Goal: Task Accomplishment & Management: Manage account settings

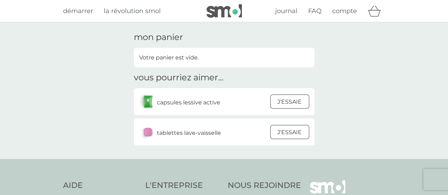
click at [370, 82] on div "mon panier Votre panier est vide. vous pourriez aimer... capsules lessive activ…" at bounding box center [224, 90] width 448 height 137
click at [349, 11] on span "compte" at bounding box center [344, 11] width 25 height 8
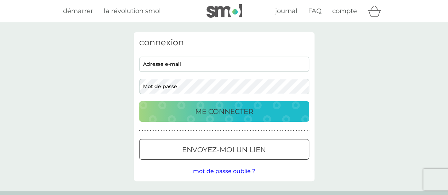
click at [274, 64] on input "adresse e-mail" at bounding box center [224, 64] width 170 height 15
type input "oceane.dubois06@orange.fr"
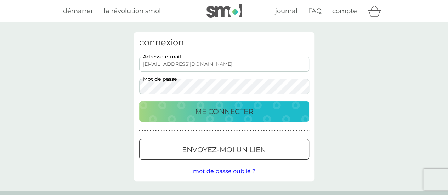
click at [139, 101] on button "ME CONNECTER" at bounding box center [224, 111] width 170 height 21
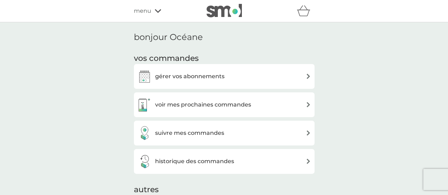
click at [183, 76] on h3 "gérer vos abonnements" at bounding box center [189, 76] width 69 height 9
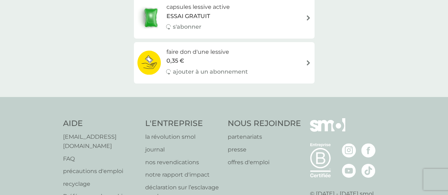
scroll to position [35, 0]
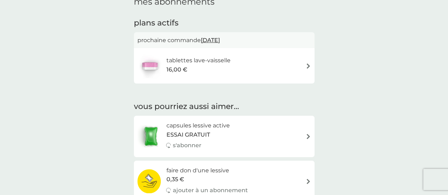
click at [309, 65] on img at bounding box center [308, 65] width 5 height 5
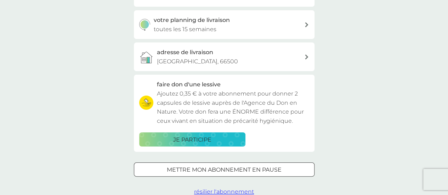
scroll to position [212, 0]
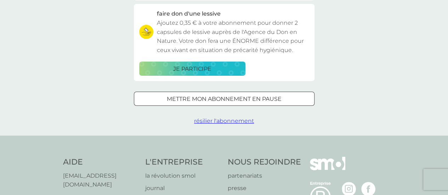
click at [233, 122] on span "résilier l'abonnement" at bounding box center [224, 121] width 60 height 7
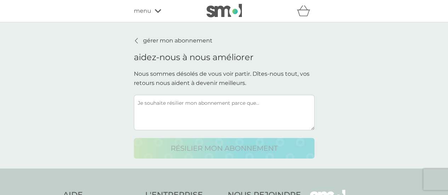
click at [268, 114] on textarea at bounding box center [224, 112] width 181 height 35
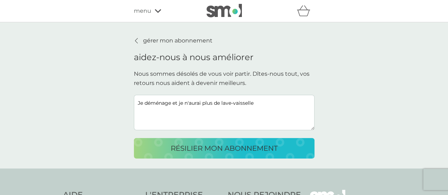
type textarea "Je déménage et je n'aurai plus de lave-vaisselle"
click at [260, 143] on p "résilier mon abonnement" at bounding box center [224, 148] width 107 height 11
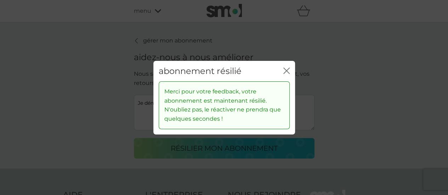
click at [287, 68] on icon "fermer" at bounding box center [286, 70] width 6 height 6
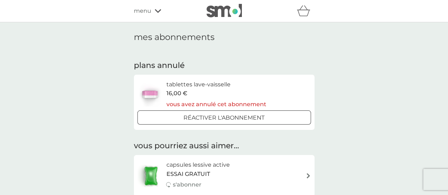
click at [155, 12] on icon at bounding box center [158, 11] width 6 height 4
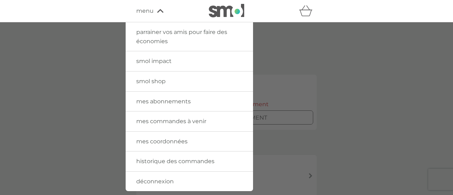
click at [163, 184] on span "déconnexion" at bounding box center [155, 181] width 38 height 7
